Goal: Transaction & Acquisition: Download file/media

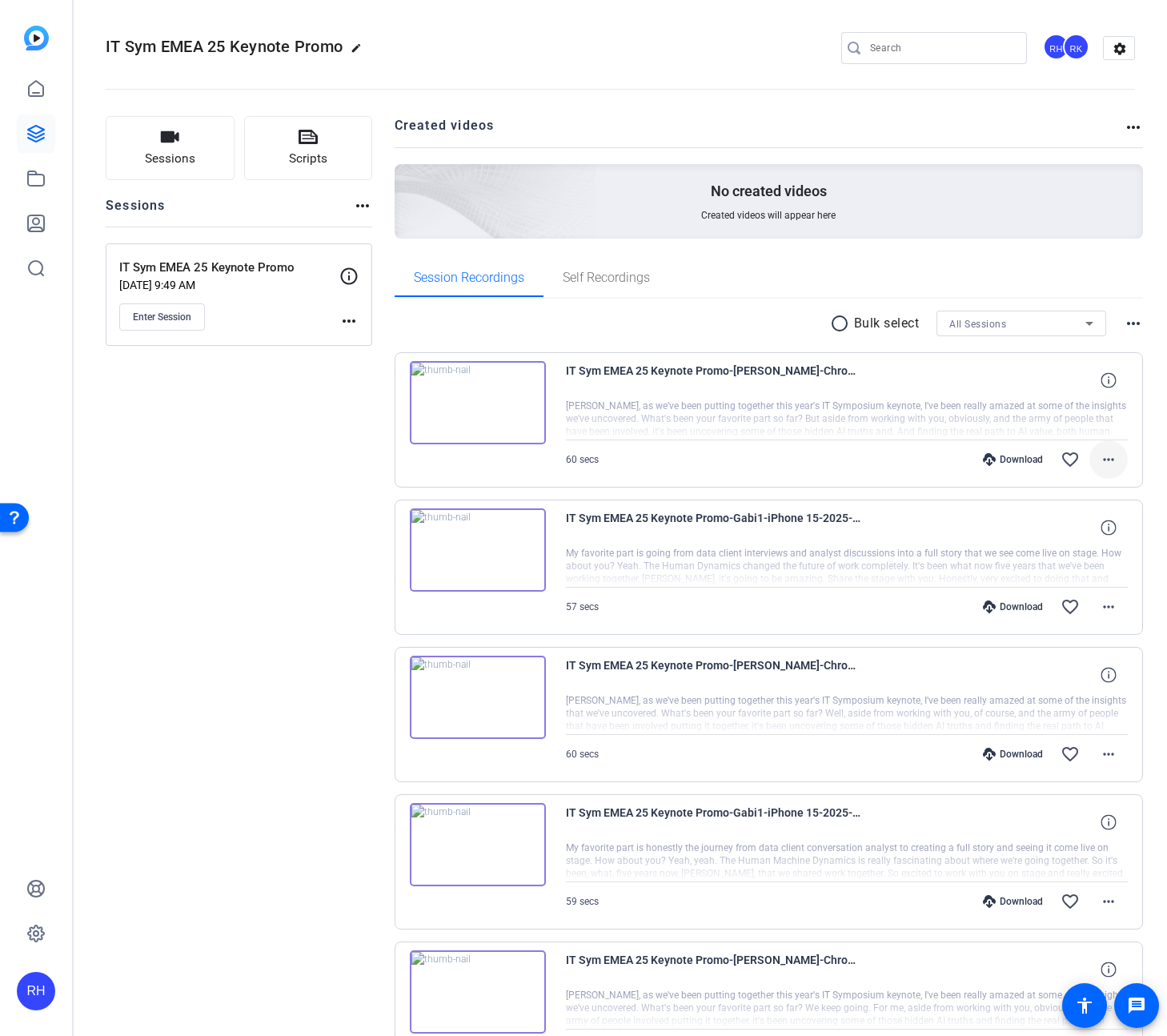
click at [1100, 460] on mat-icon "more_horiz" at bounding box center [1108, 459] width 19 height 19
click at [1074, 531] on span "Download MP4" at bounding box center [1066, 533] width 96 height 19
click at [1123, 619] on span at bounding box center [1108, 606] width 38 height 38
click at [1070, 677] on span "Download MP4" at bounding box center [1066, 680] width 96 height 19
click at [1106, 760] on mat-icon "more_horiz" at bounding box center [1108, 754] width 19 height 19
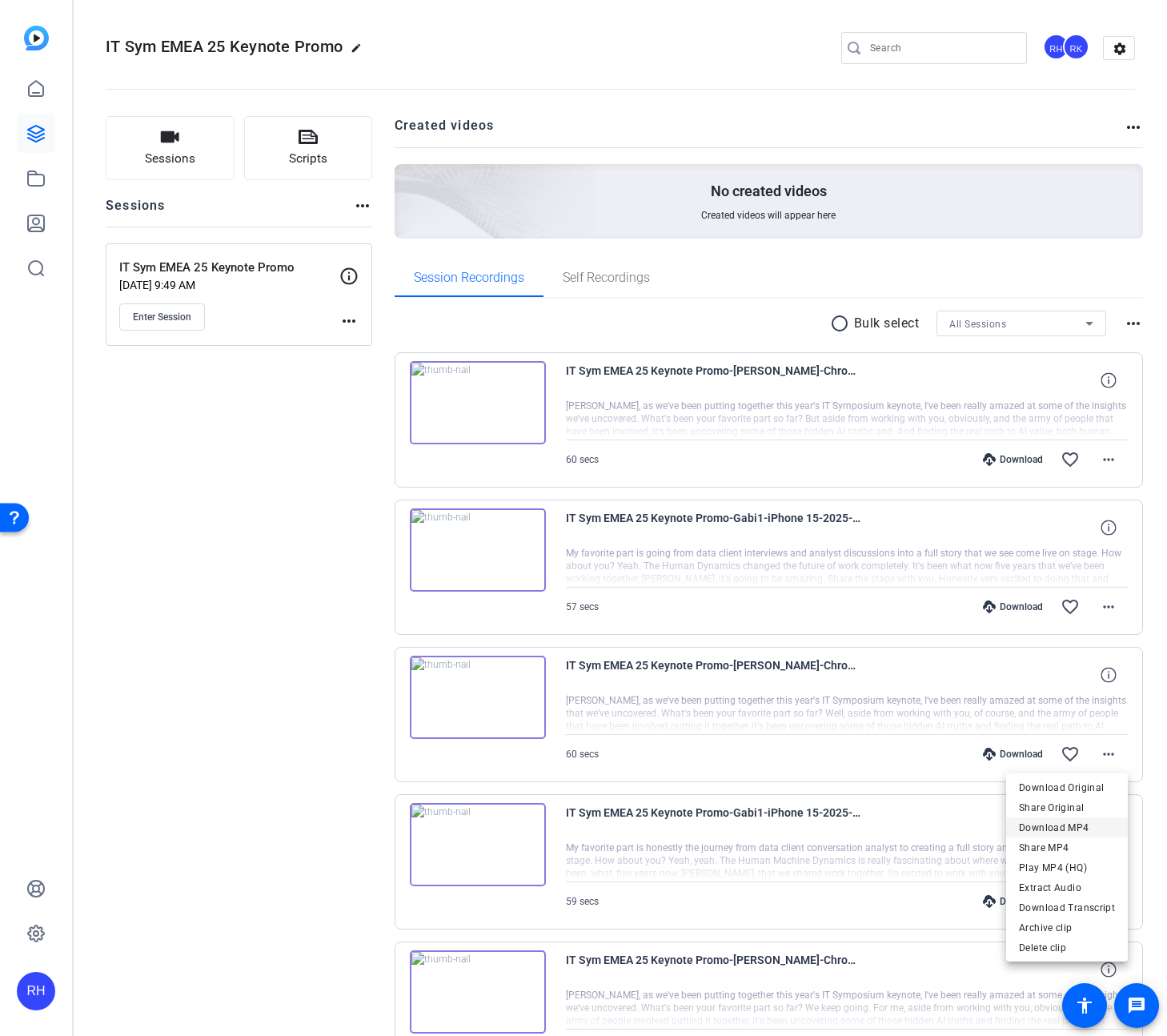
click at [1081, 823] on span "Download MP4" at bounding box center [1066, 827] width 96 height 19
click at [1107, 894] on mat-icon "more_horiz" at bounding box center [1108, 901] width 19 height 19
click at [1067, 748] on span "Download MP4" at bounding box center [1066, 748] width 96 height 19
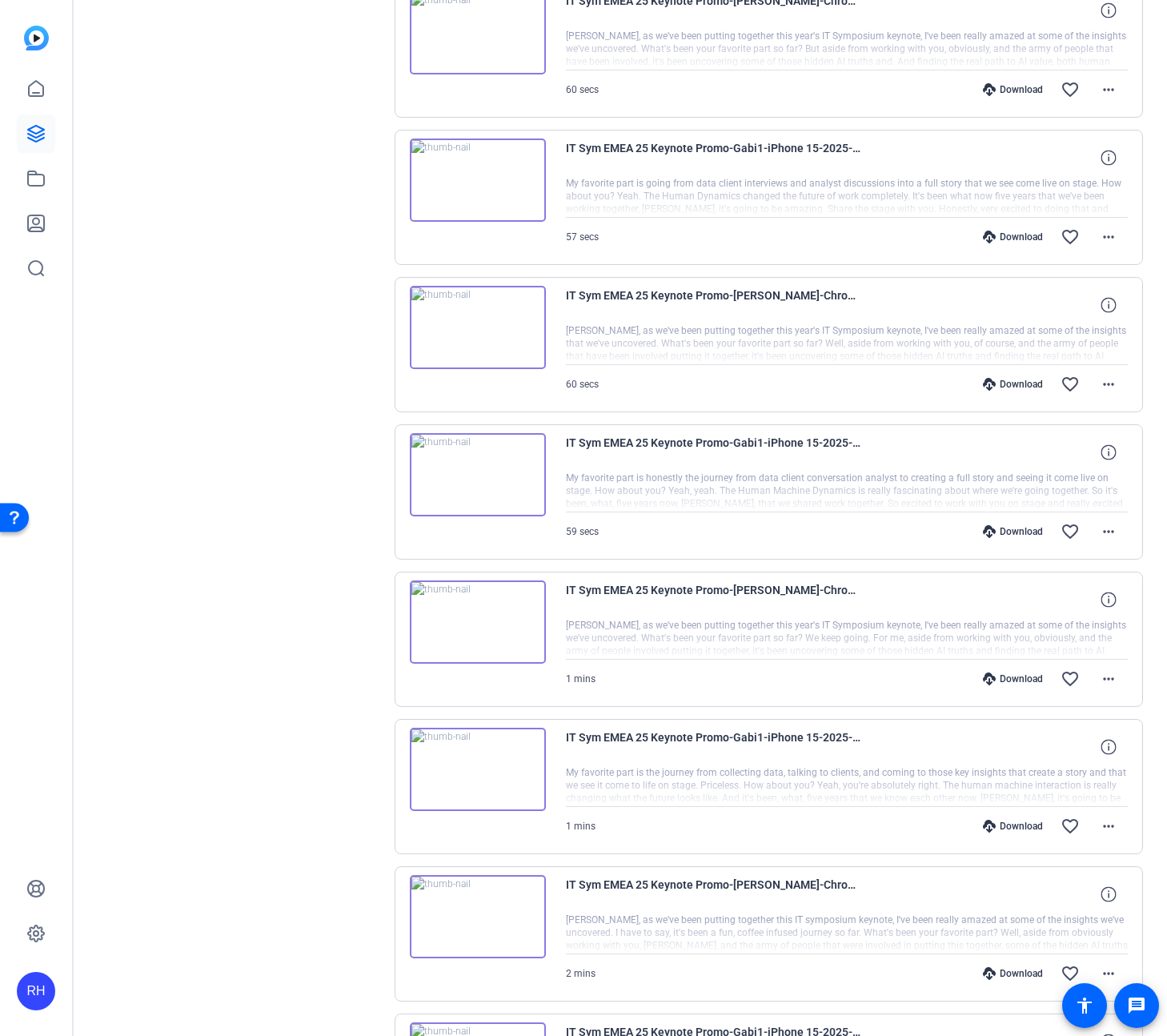
scroll to position [375, 0]
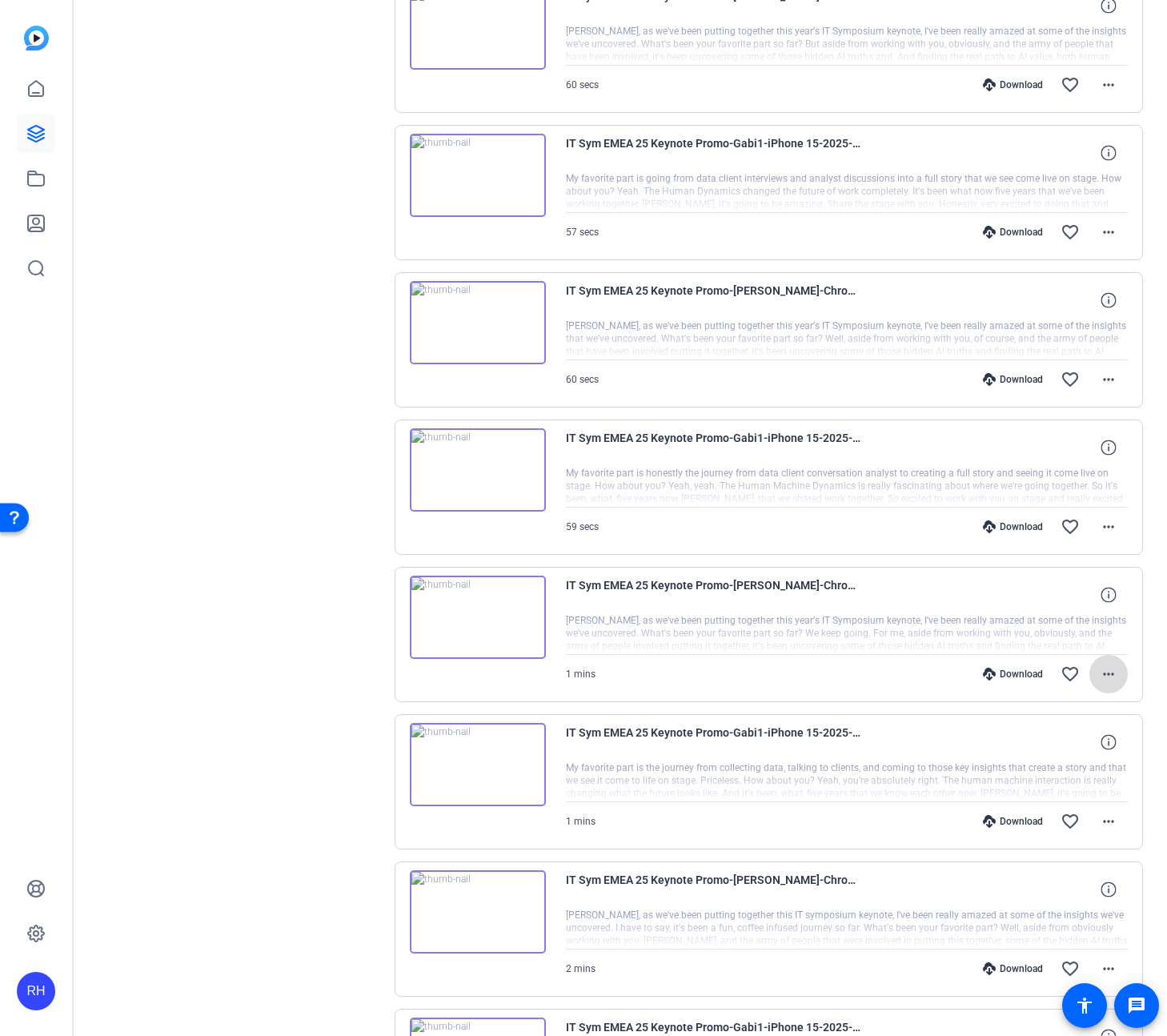
click at [1108, 670] on mat-icon "more_horiz" at bounding box center [1108, 673] width 19 height 19
click at [1063, 747] on span "Download MP4" at bounding box center [1066, 747] width 96 height 19
click at [1106, 832] on span at bounding box center [1108, 821] width 38 height 38
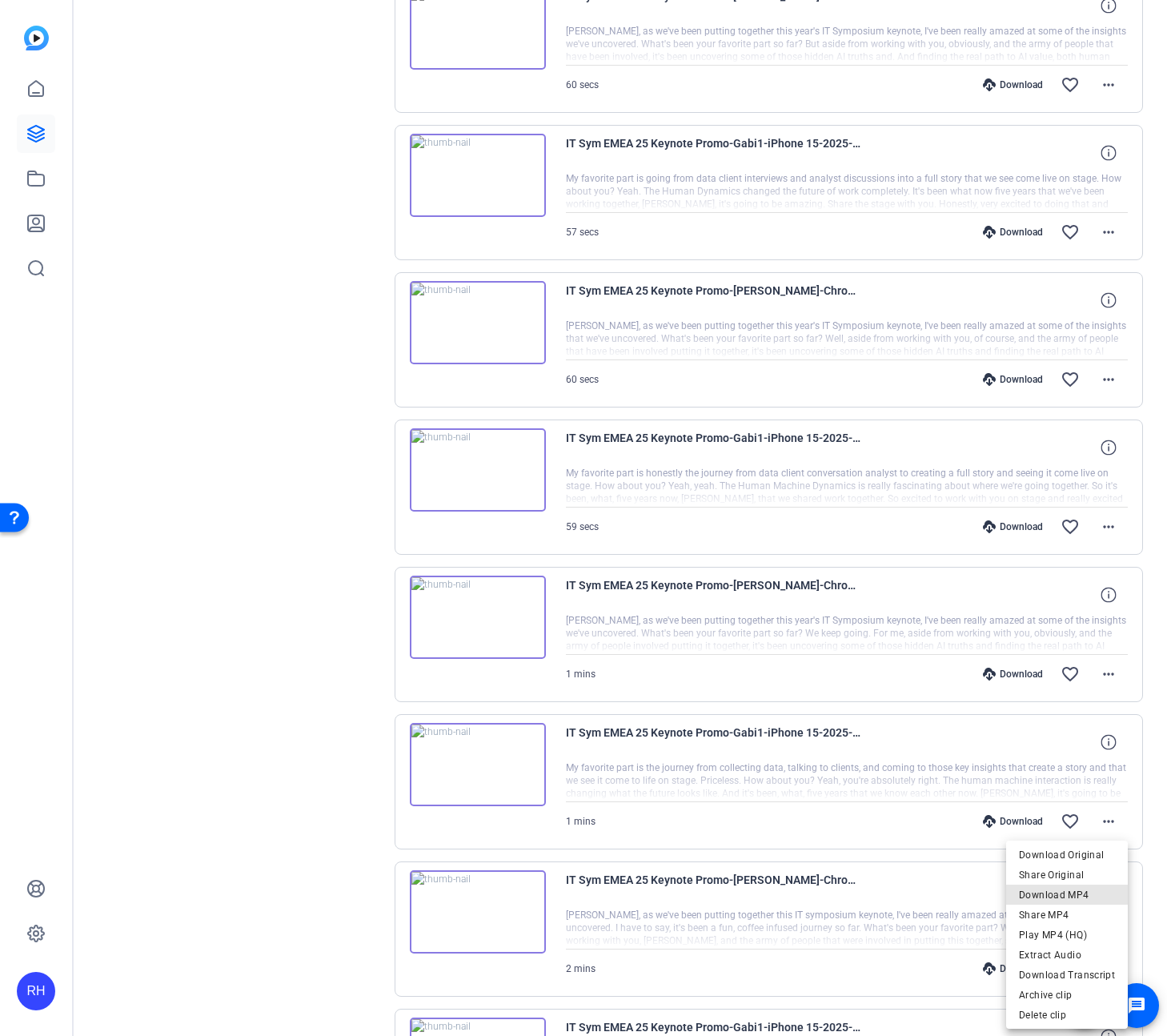
click at [1077, 894] on span "Download MP4" at bounding box center [1066, 895] width 96 height 19
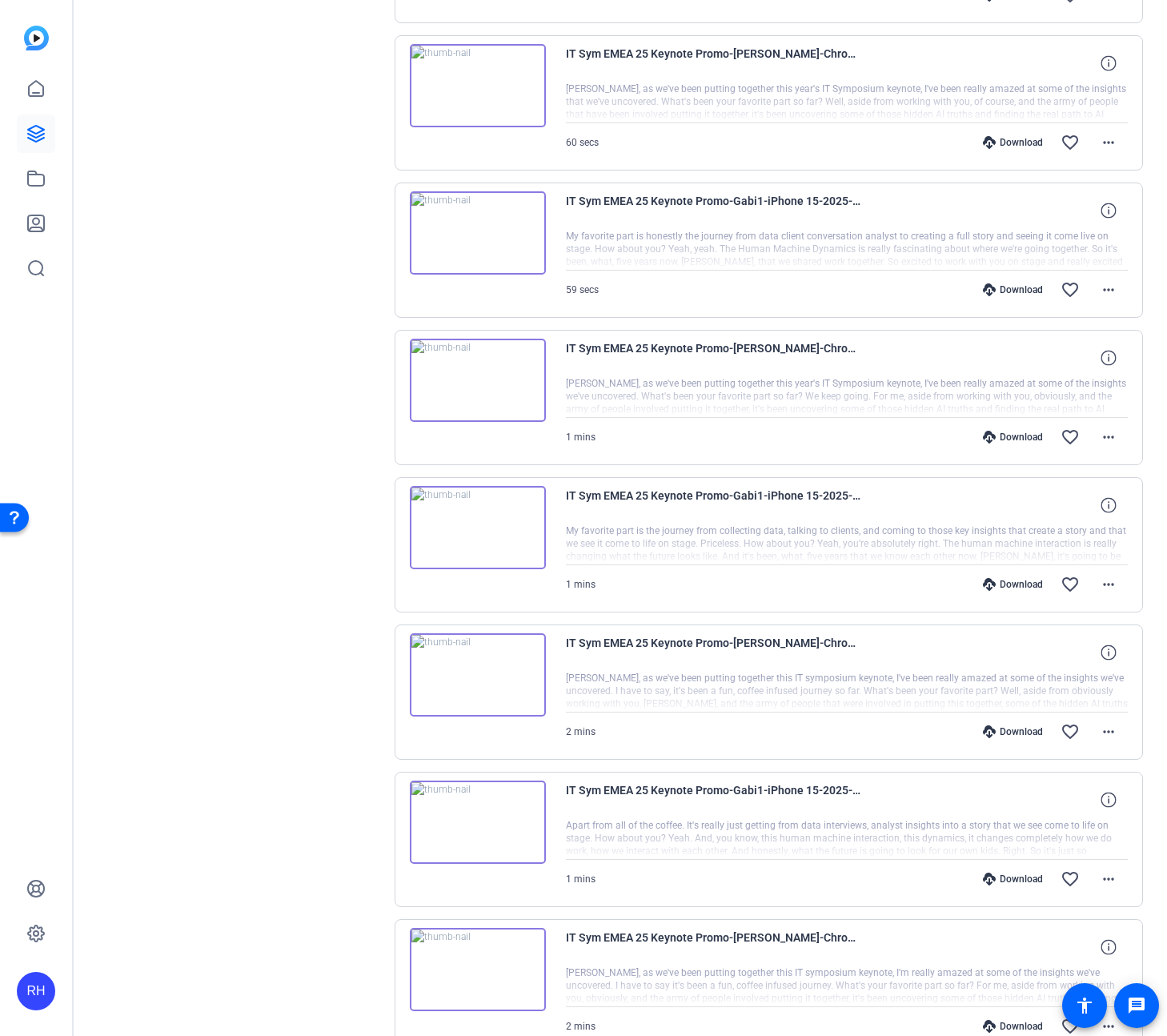
scroll to position [661, 0]
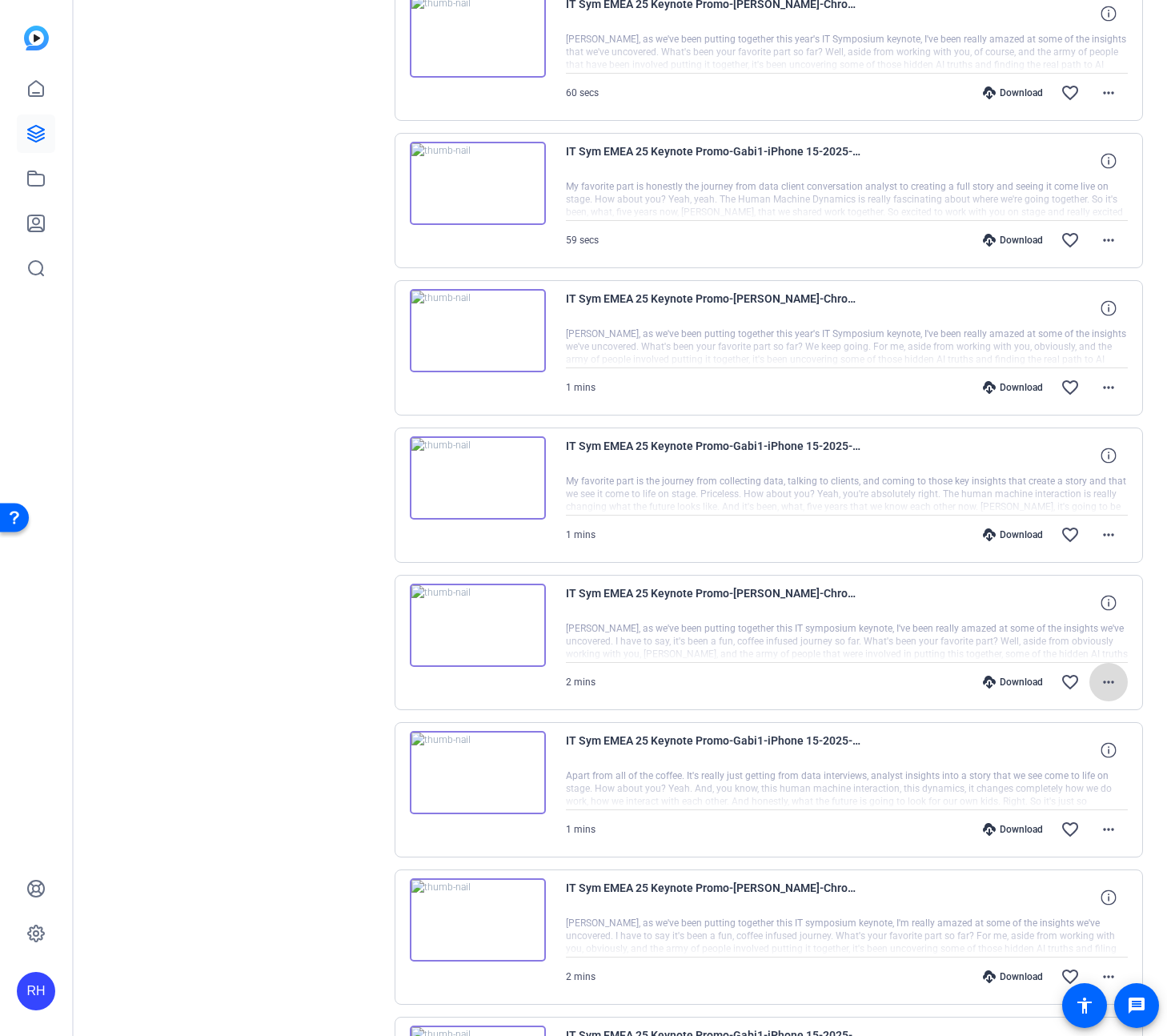
click at [1105, 677] on mat-icon "more_horiz" at bounding box center [1108, 681] width 19 height 19
click at [1087, 754] on span "Download MP4" at bounding box center [1066, 755] width 96 height 19
click at [1105, 831] on mat-icon "more_horiz" at bounding box center [1108, 829] width 19 height 19
click at [1075, 678] on span "Download MP4" at bounding box center [1066, 676] width 96 height 19
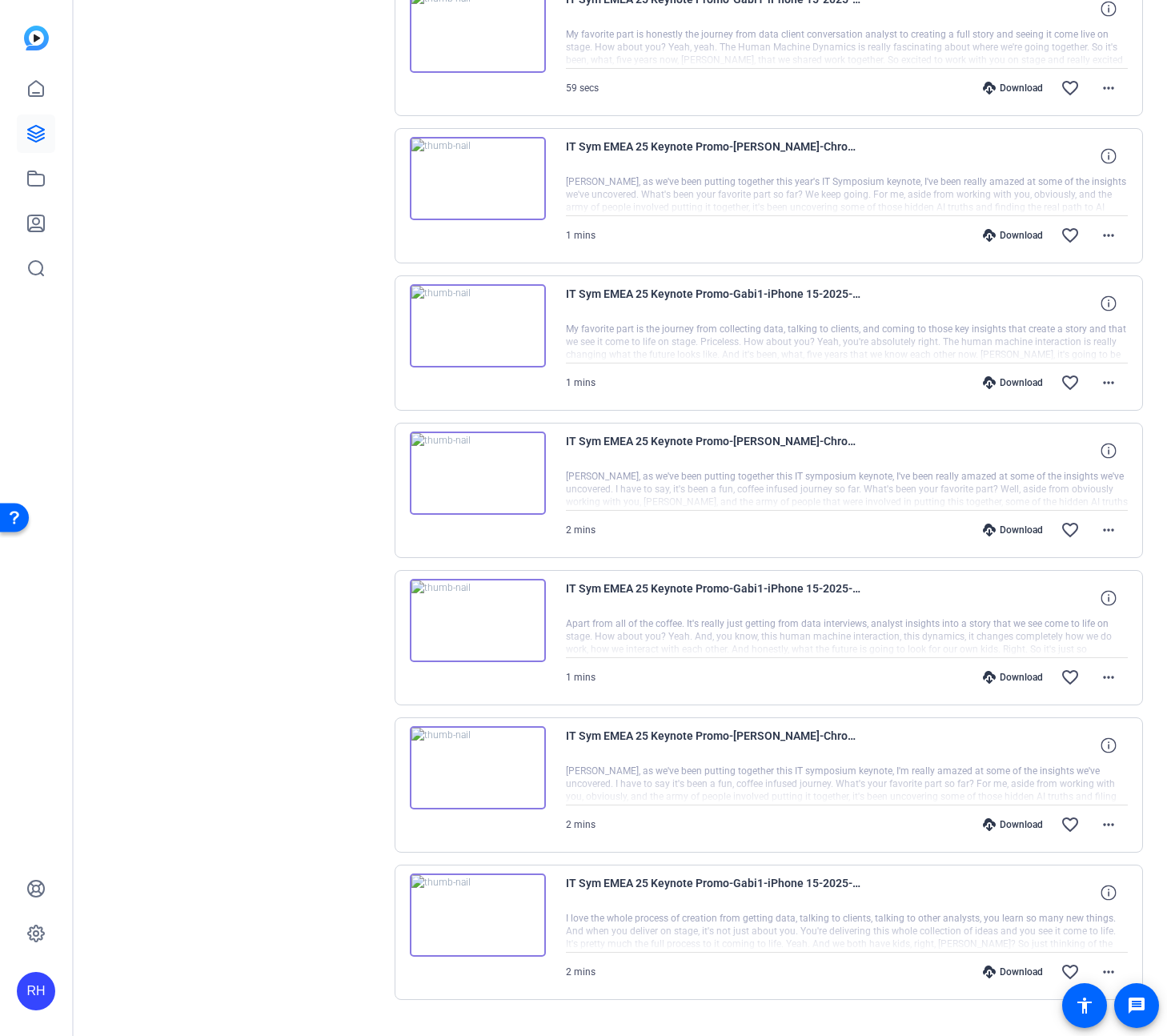
scroll to position [848, 0]
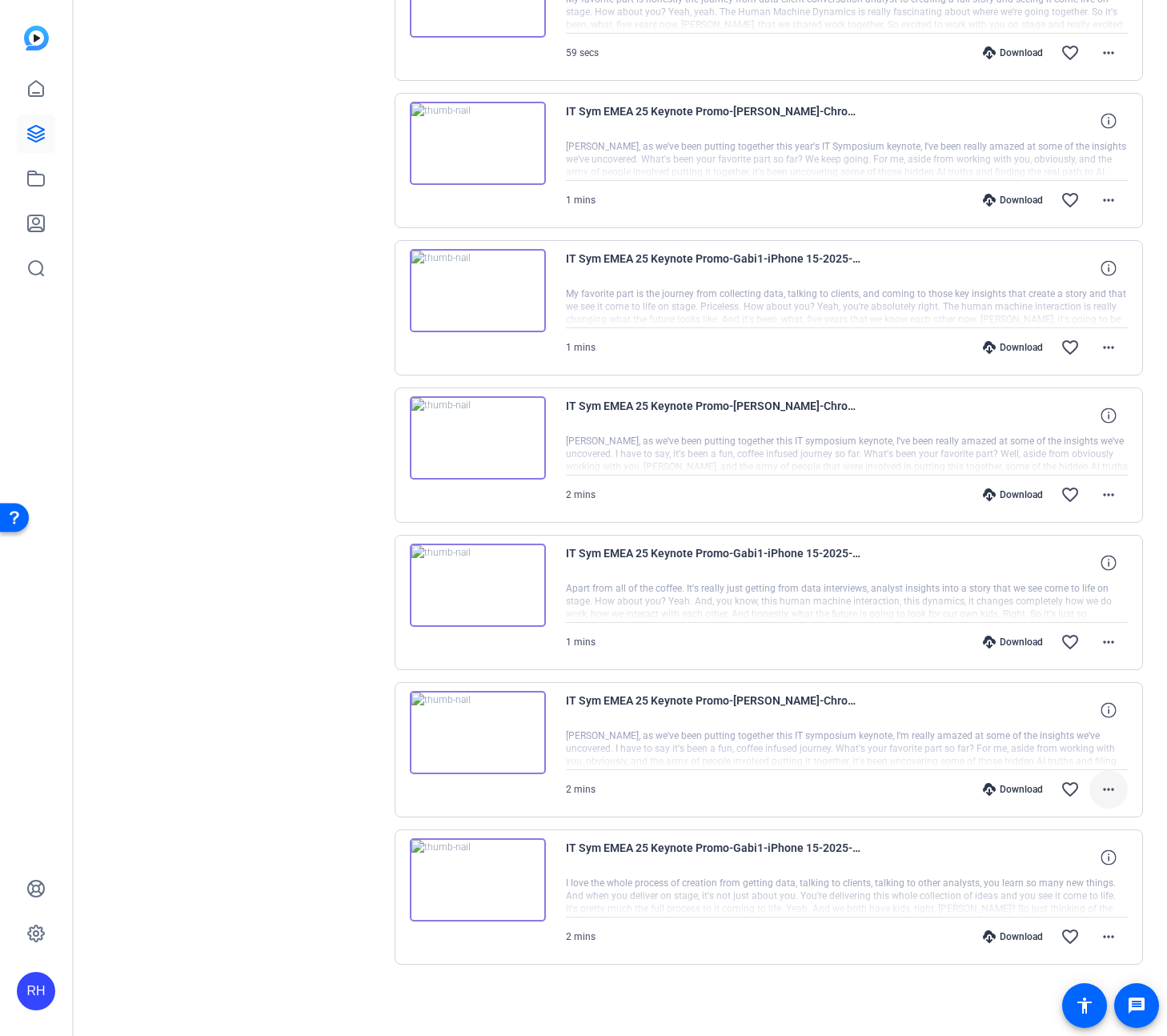
click at [1103, 788] on mat-icon "more_horiz" at bounding box center [1108, 788] width 19 height 19
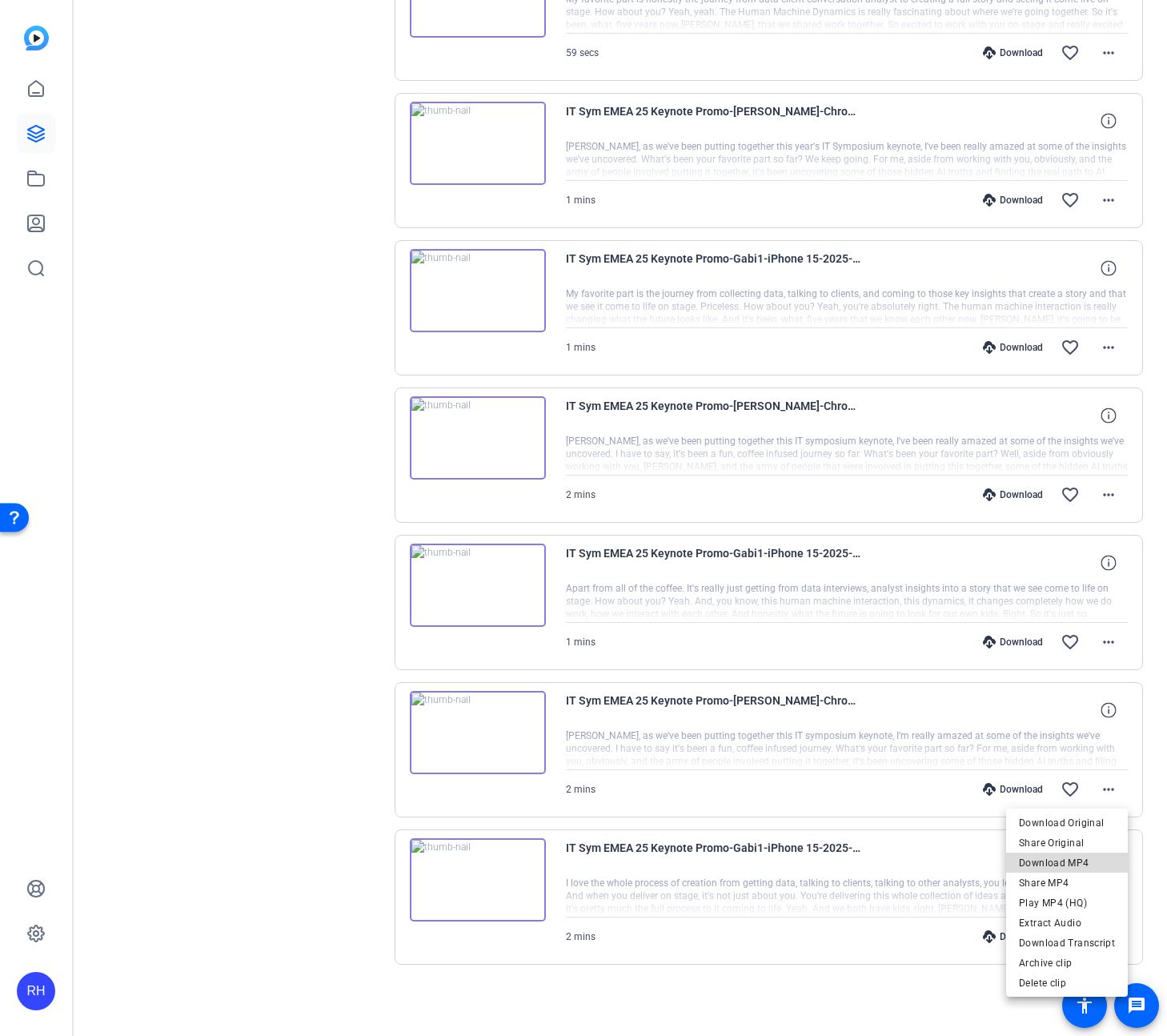
click at [1076, 858] on span "Download MP4" at bounding box center [1066, 863] width 96 height 19
click at [1112, 938] on mat-icon "more_horiz" at bounding box center [1108, 936] width 19 height 19
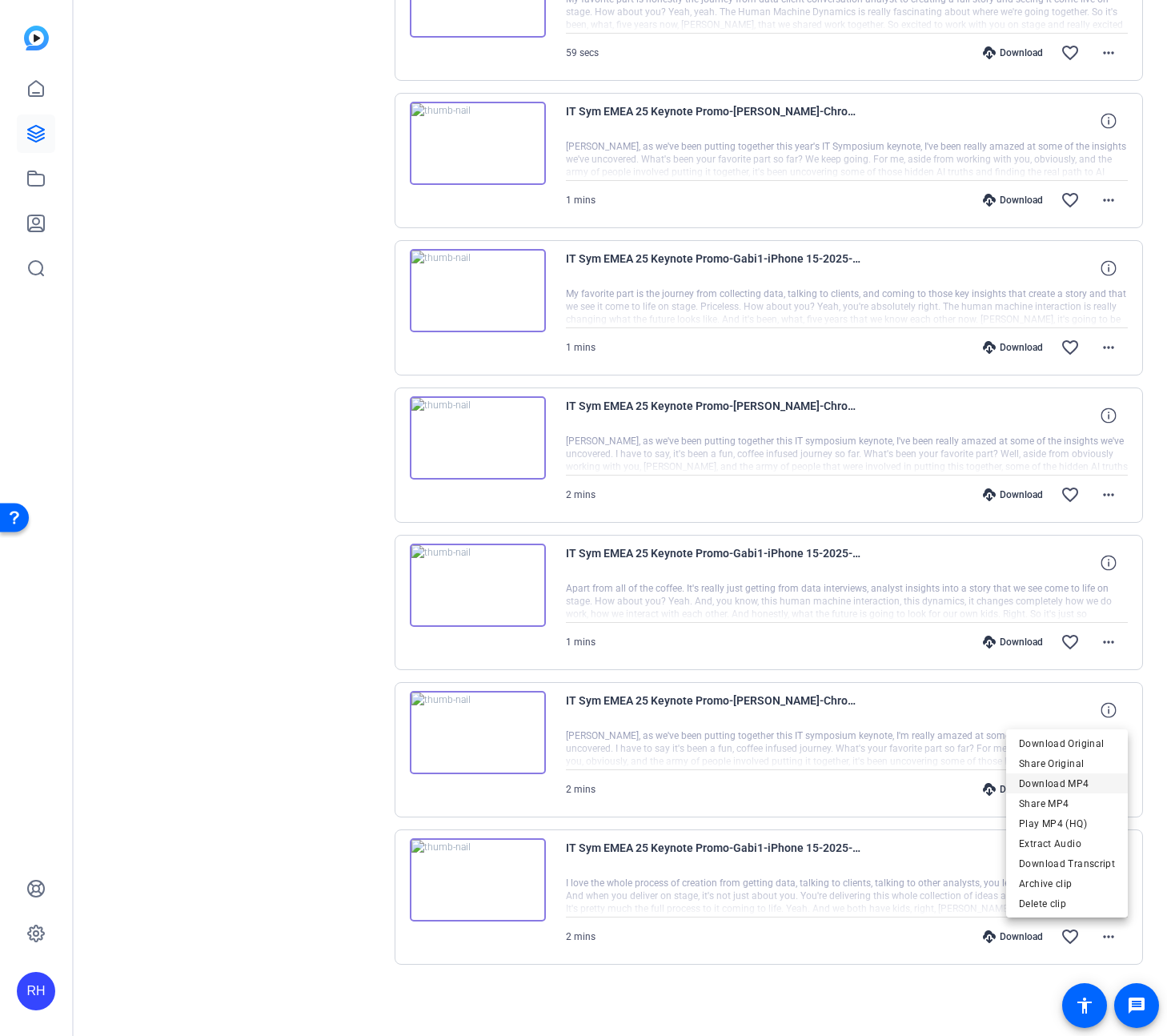
click at [1075, 786] on span "Download MP4" at bounding box center [1066, 783] width 96 height 19
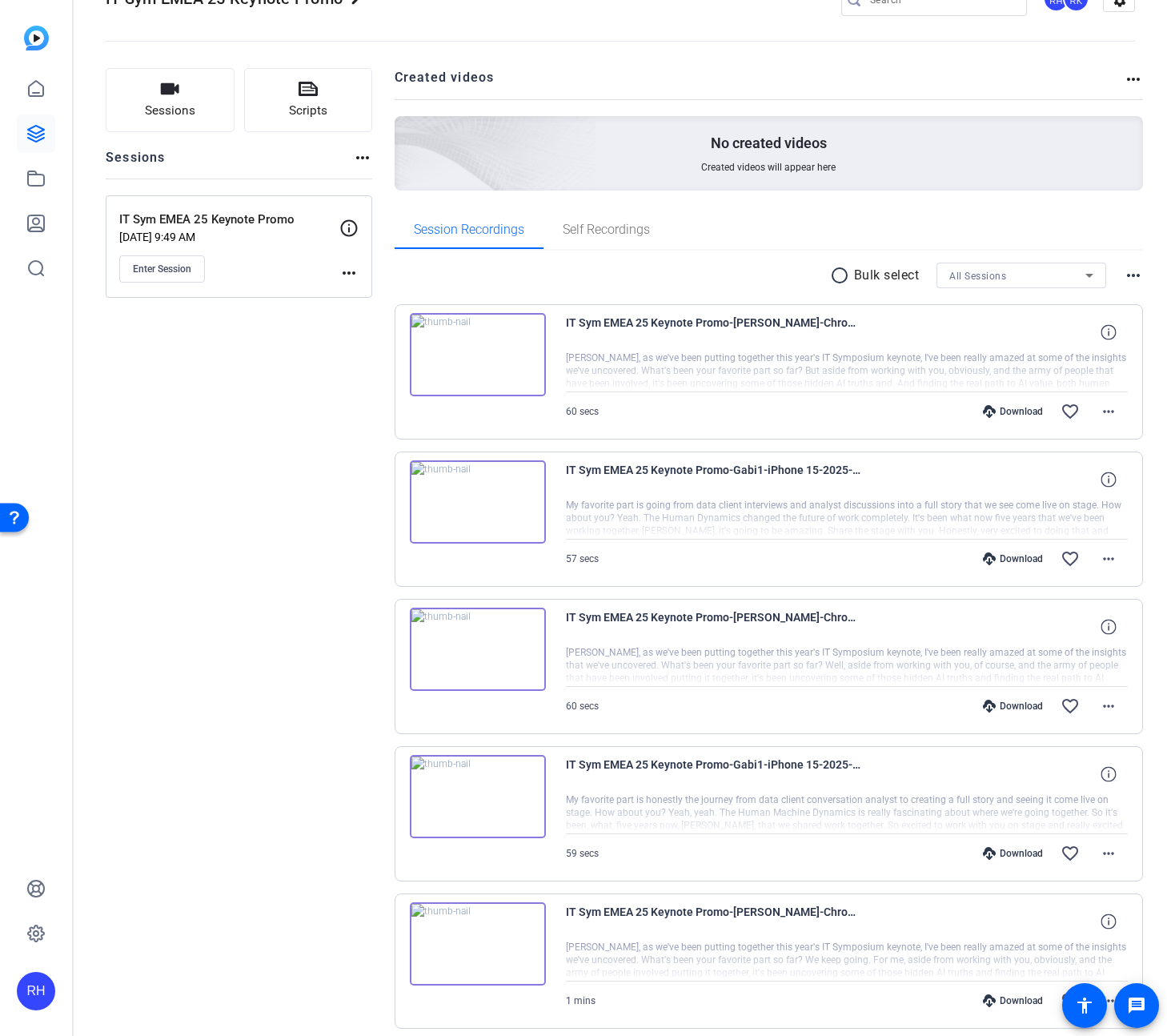
scroll to position [46, 0]
